Goal: Task Accomplishment & Management: Manage account settings

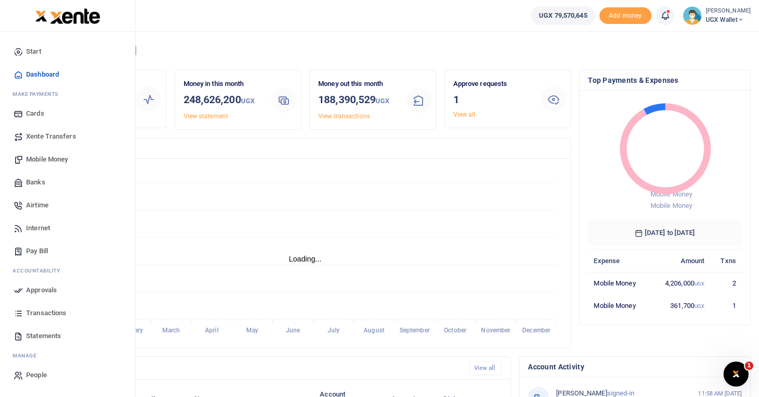
scroll to position [1, 1]
click at [31, 291] on span "Approvals" at bounding box center [41, 290] width 31 height 10
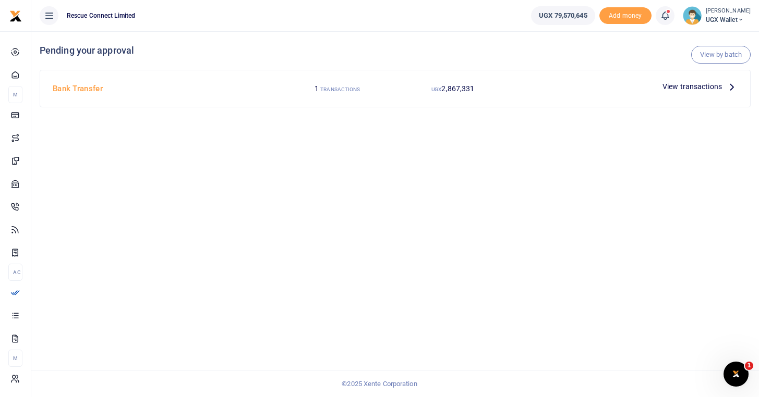
click at [655, 83] on div at bounding box center [584, 87] width 148 height 16
click at [667, 84] on span "View transactions" at bounding box center [691, 86] width 59 height 11
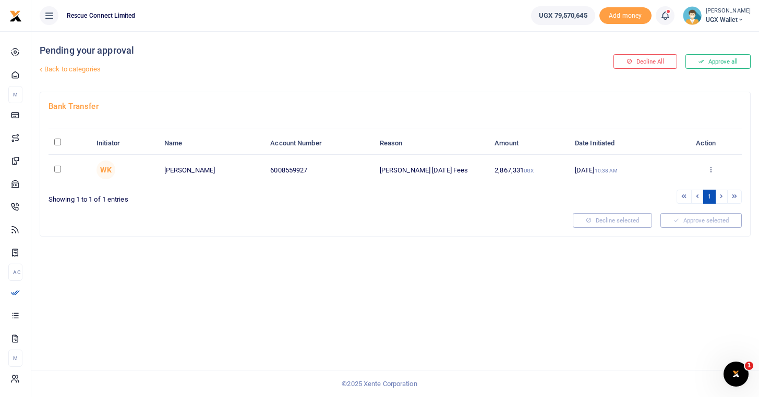
click at [56, 139] on input "\a \a : activate to sort column descending" at bounding box center [57, 142] width 7 height 7
checkbox input "true"
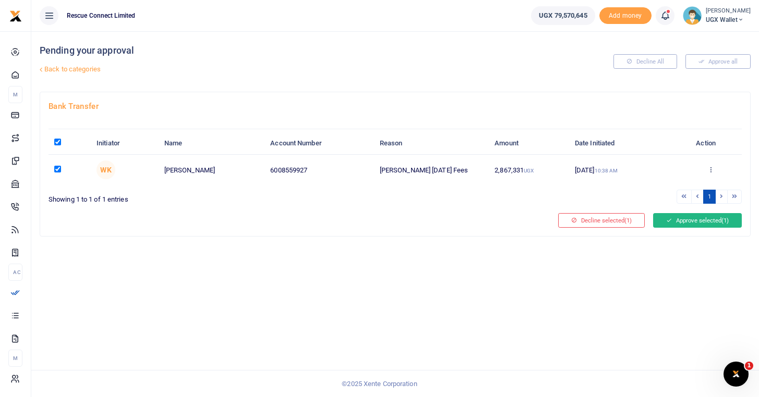
click at [680, 221] on button "Approve selected (1)" at bounding box center [697, 220] width 89 height 15
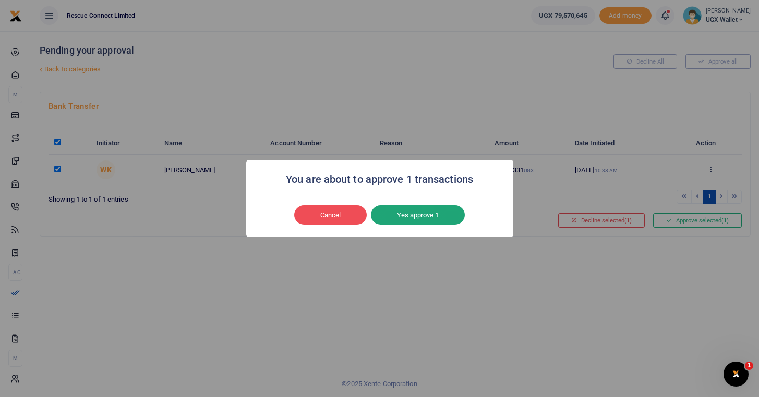
click at [444, 205] on button "Yes approve 1" at bounding box center [418, 215] width 94 height 20
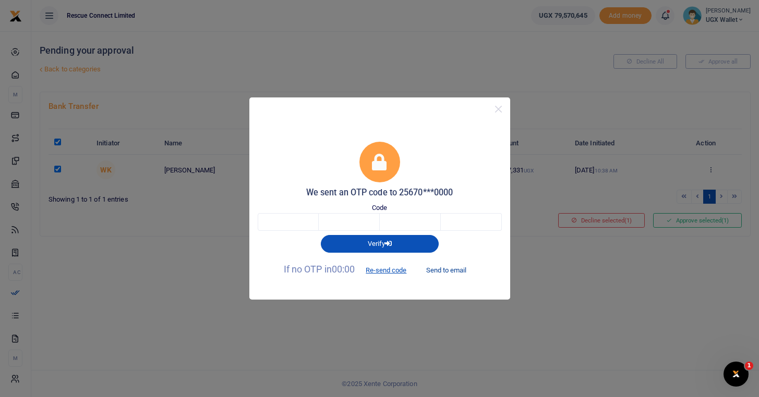
click at [449, 270] on button "Send to email" at bounding box center [446, 270] width 58 height 18
click at [292, 225] on input "text" at bounding box center [288, 222] width 61 height 18
type input "9"
type input "8"
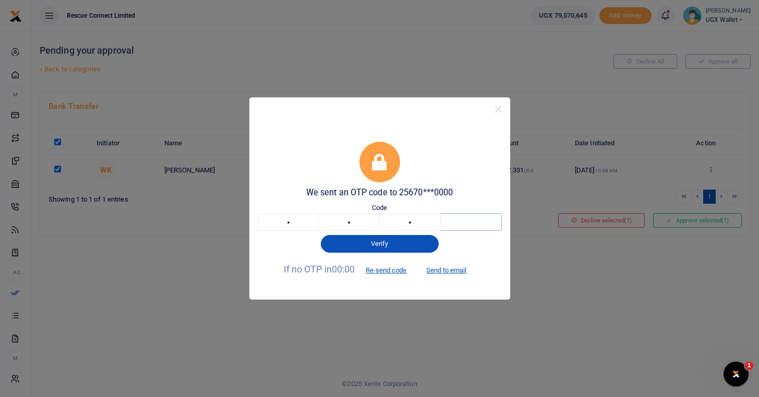
type input "5"
